Goal: Book appointment/travel/reservation

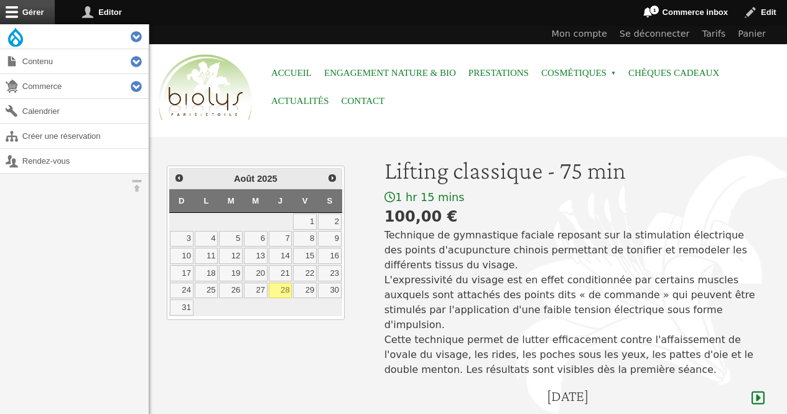
scroll to position [143, 0]
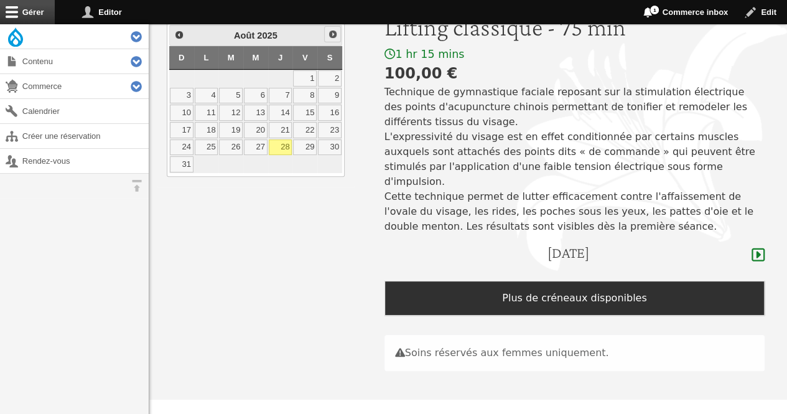
click at [331, 32] on span "Suivant" at bounding box center [333, 34] width 10 height 10
click at [238, 130] on link "23" at bounding box center [231, 130] width 24 height 16
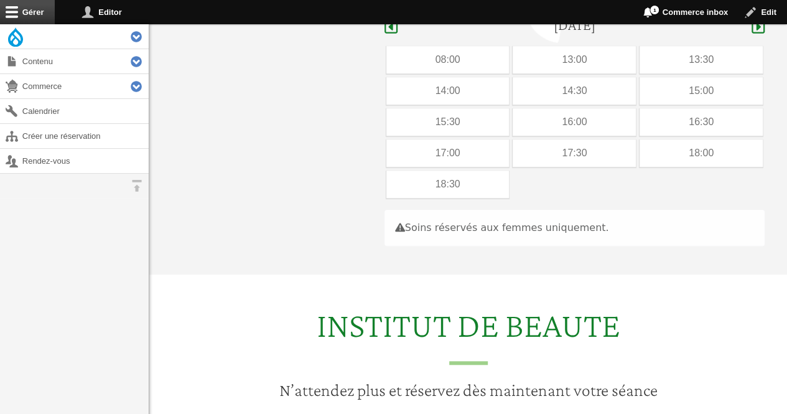
scroll to position [371, 0]
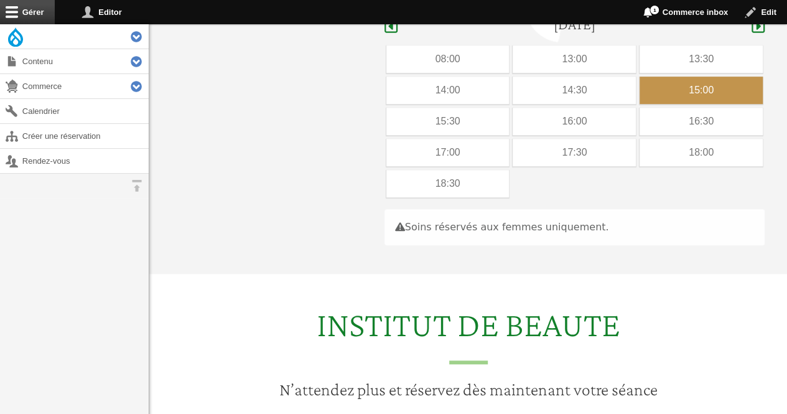
click at [643, 76] on div "15:00" at bounding box center [700, 89] width 123 height 27
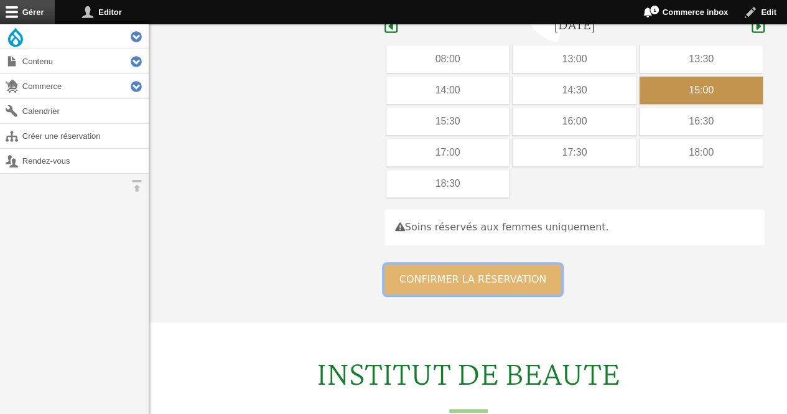
click at [453, 264] on button "Confirmer la réservation" at bounding box center [472, 279] width 177 height 30
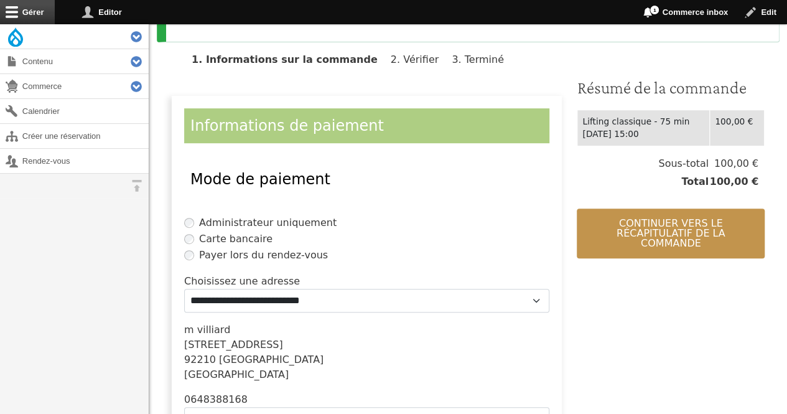
scroll to position [321, 0]
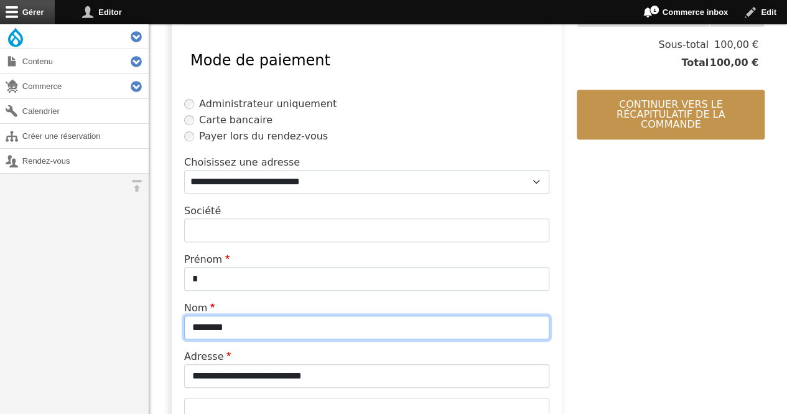
click at [266, 328] on input "********" at bounding box center [366, 327] width 365 height 24
type input "*"
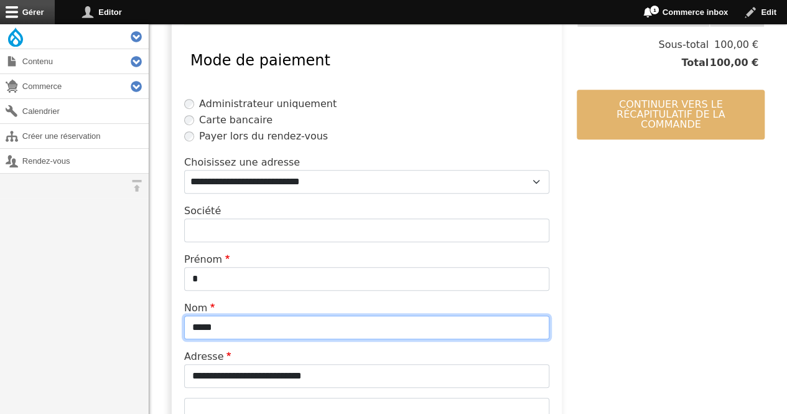
type input "*****"
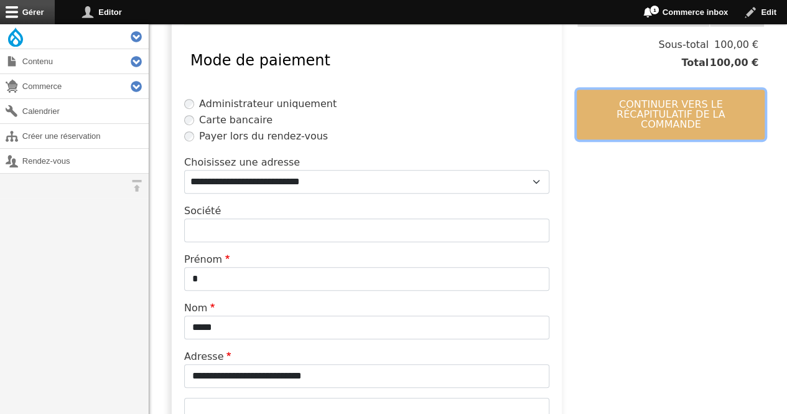
click at [634, 102] on button "Continuer vers le récapitulatif de la commande" at bounding box center [670, 115] width 188 height 50
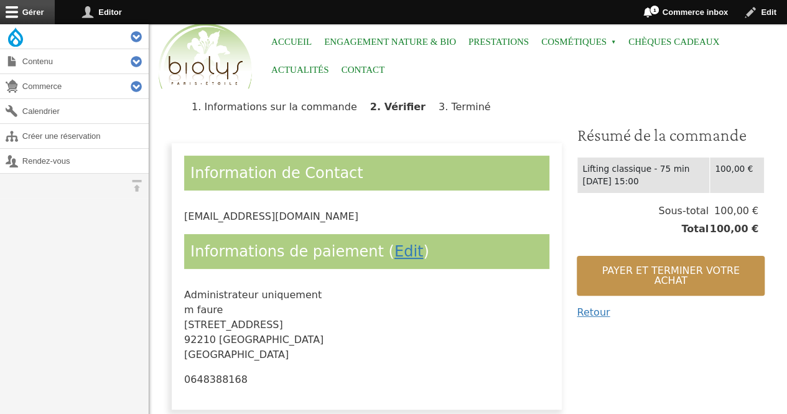
scroll to position [27, 0]
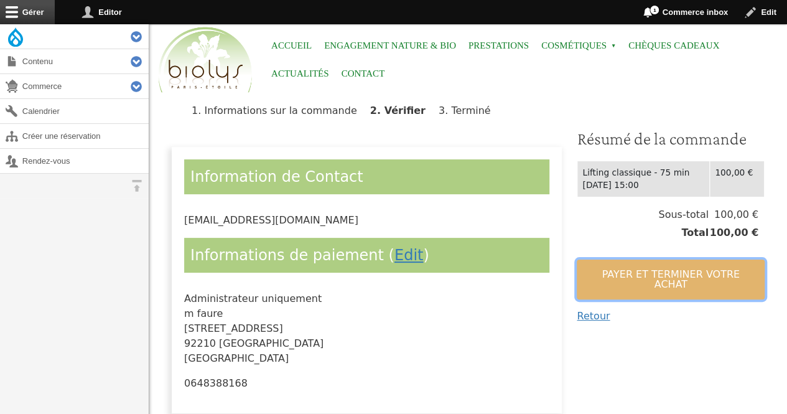
click at [635, 272] on button "Payer et terminer votre achat" at bounding box center [670, 279] width 188 height 40
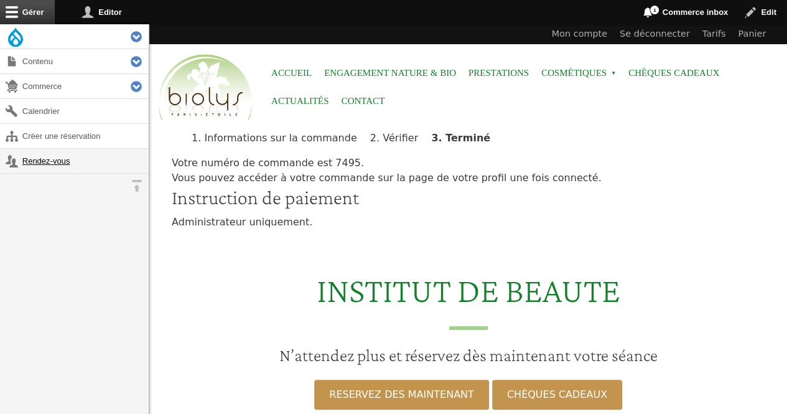
click at [68, 158] on link "Rendez-vous" at bounding box center [74, 161] width 149 height 24
